Goal: Information Seeking & Learning: Learn about a topic

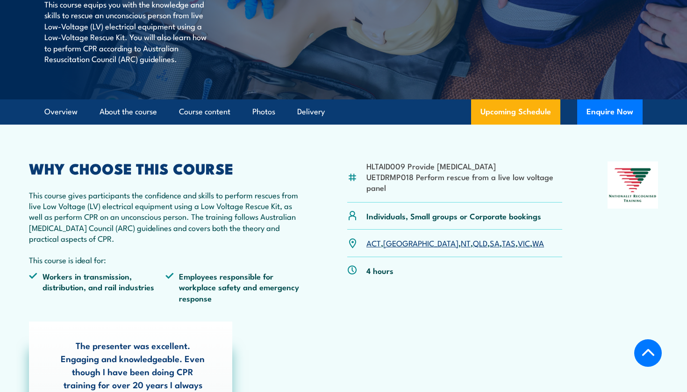
scroll to position [199, 0]
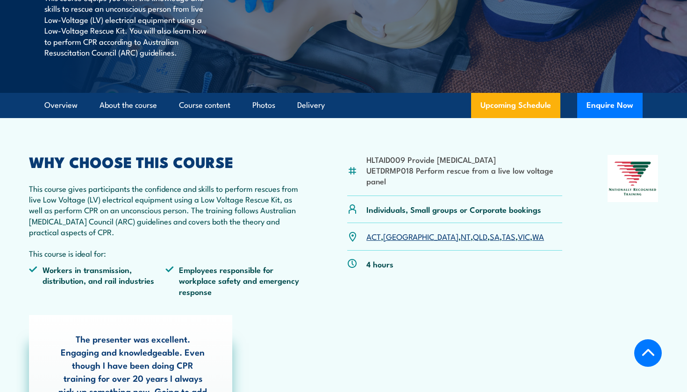
click at [392, 182] on li "UETDRMP018 Perform rescue from a live low voltage panel" at bounding box center [464, 176] width 196 height 22
click at [375, 171] on li "UETDRMP018 Perform rescue from a live low voltage panel" at bounding box center [464, 176] width 196 height 22
click at [354, 167] on img at bounding box center [352, 171] width 10 height 10
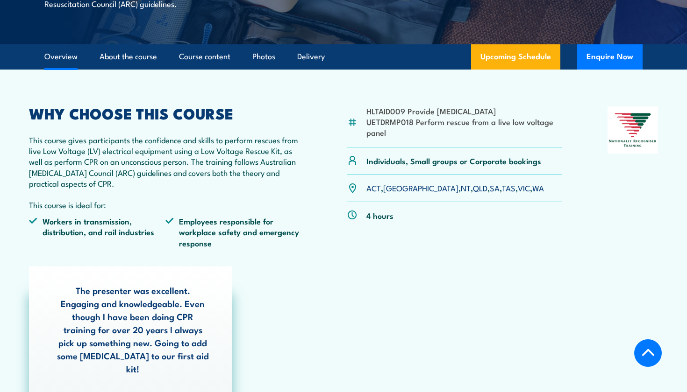
scroll to position [269, 0]
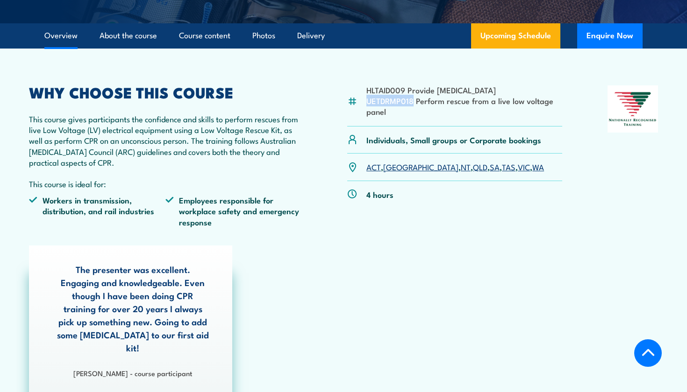
drag, startPoint x: 367, startPoint y: 99, endPoint x: 412, endPoint y: 103, distance: 45.5
copy li "UETDRMP018"
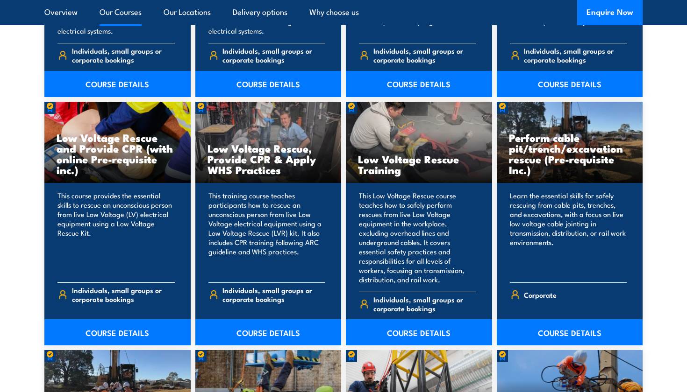
scroll to position [908, 0]
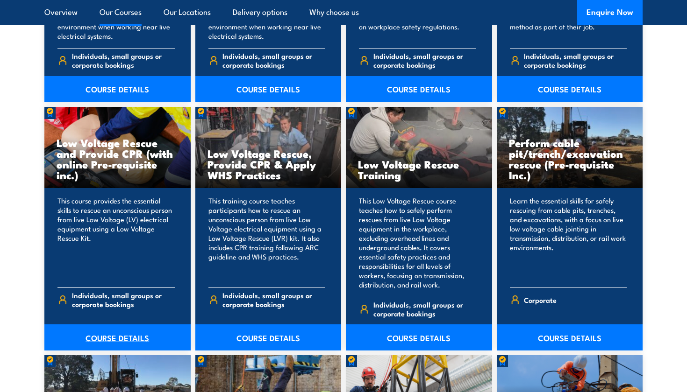
click at [138, 325] on link "COURSE DETAILS" at bounding box center [117, 338] width 146 height 26
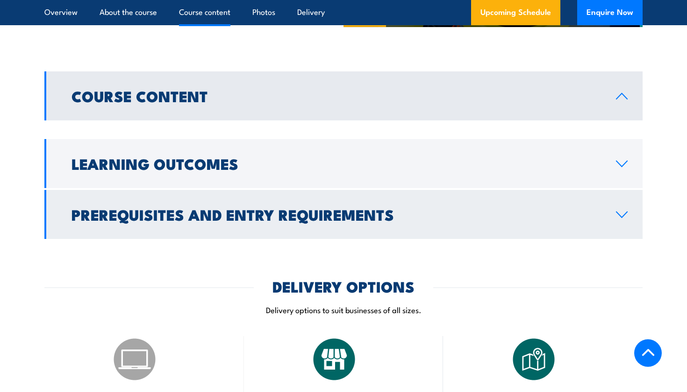
scroll to position [710, 0]
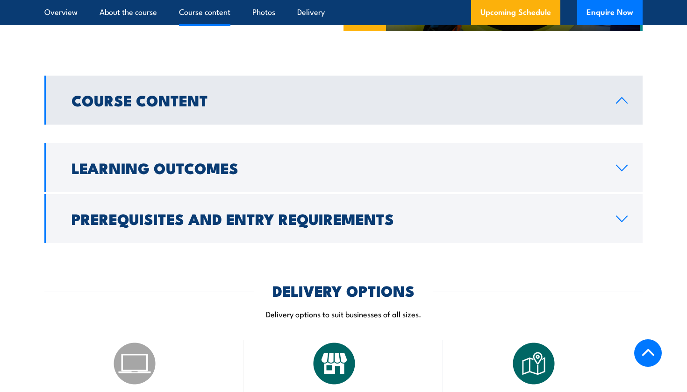
click at [197, 101] on h2 "Course Content" at bounding box center [335, 99] width 529 height 13
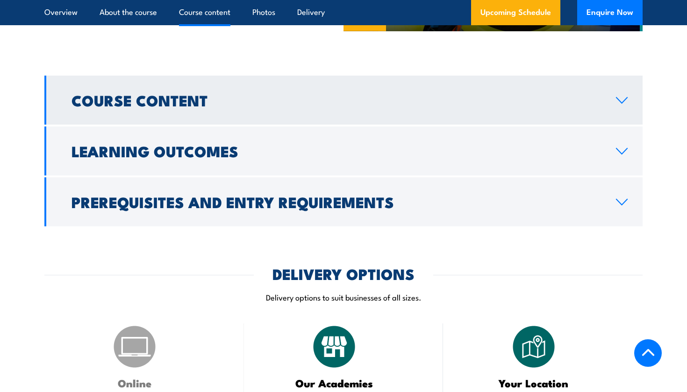
click at [197, 101] on h2 "Course Content" at bounding box center [335, 99] width 529 height 13
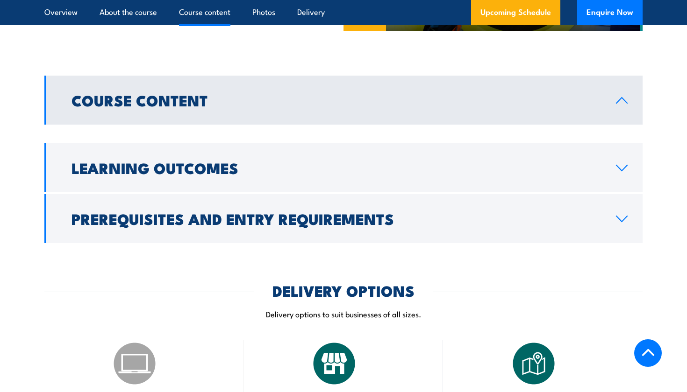
click at [198, 106] on h2 "Course Content" at bounding box center [335, 99] width 529 height 13
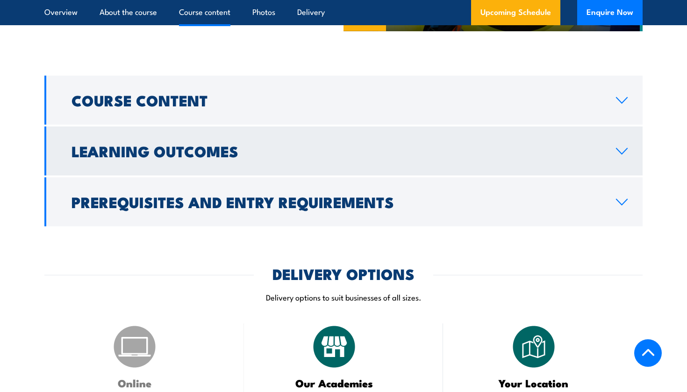
click at [201, 130] on link "Learning Outcomes" at bounding box center [343, 151] width 598 height 49
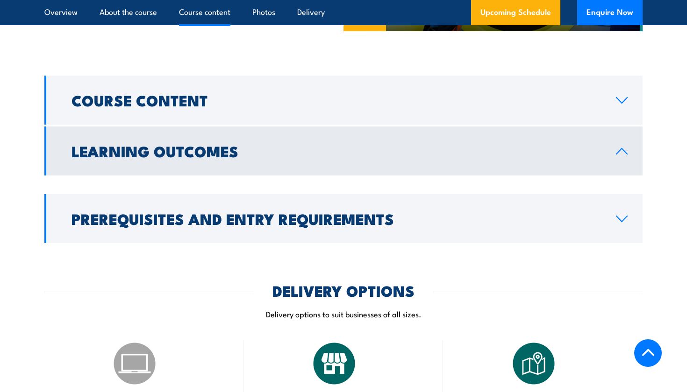
click at [201, 131] on link "Learning Outcomes" at bounding box center [343, 151] width 598 height 49
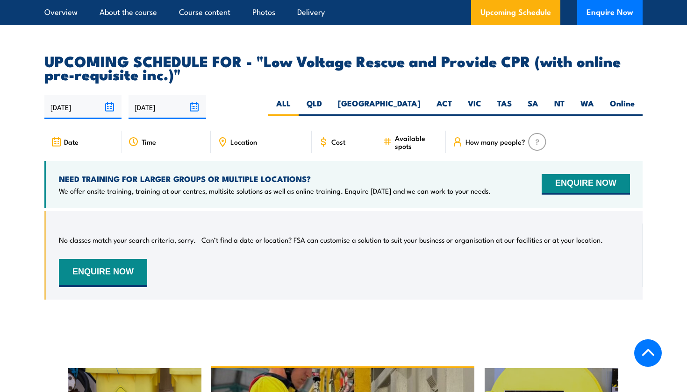
scroll to position [1311, 0]
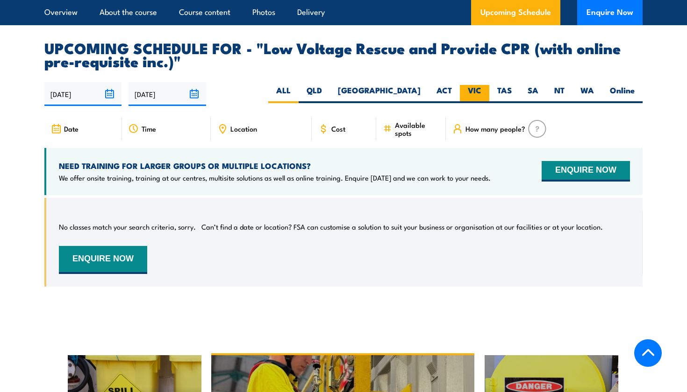
click at [476, 85] on label "VIC" at bounding box center [474, 94] width 29 height 18
click at [481, 85] on input "VIC" at bounding box center [484, 88] width 6 height 6
radio input "true"
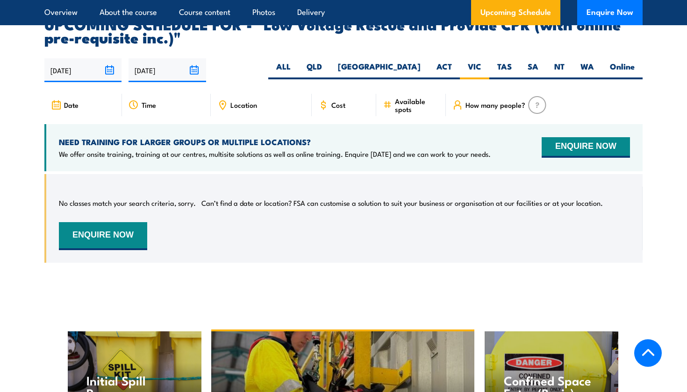
scroll to position [1343, 0]
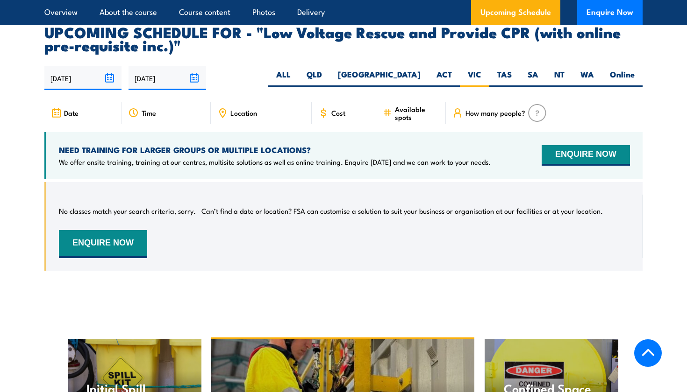
click at [337, 109] on span "Cost" at bounding box center [338, 113] width 14 height 8
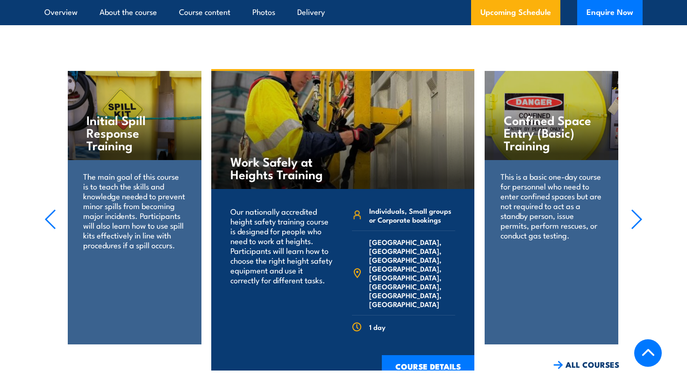
scroll to position [1636, 0]
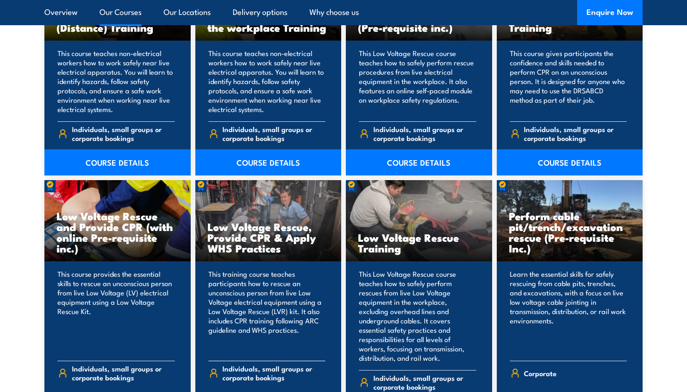
scroll to position [833, 0]
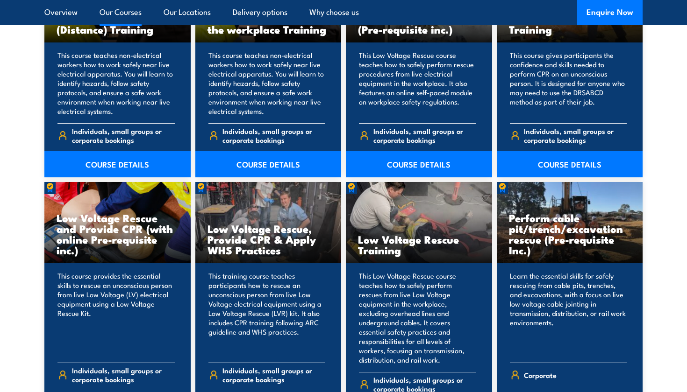
click at [283, 363] on div "Individuals, small groups or corporate bookings" at bounding box center [266, 376] width 117 height 26
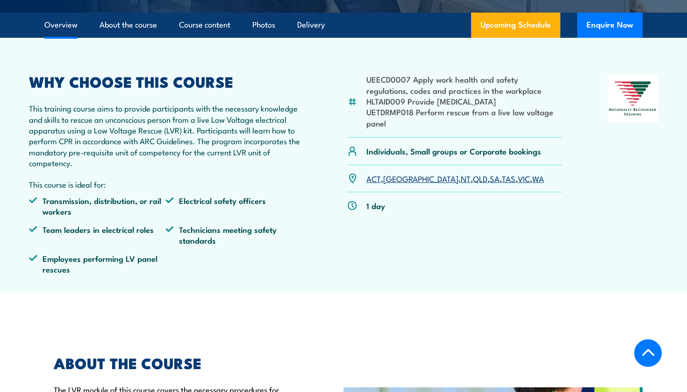
scroll to position [269, 0]
